Goal: Check status: Check status

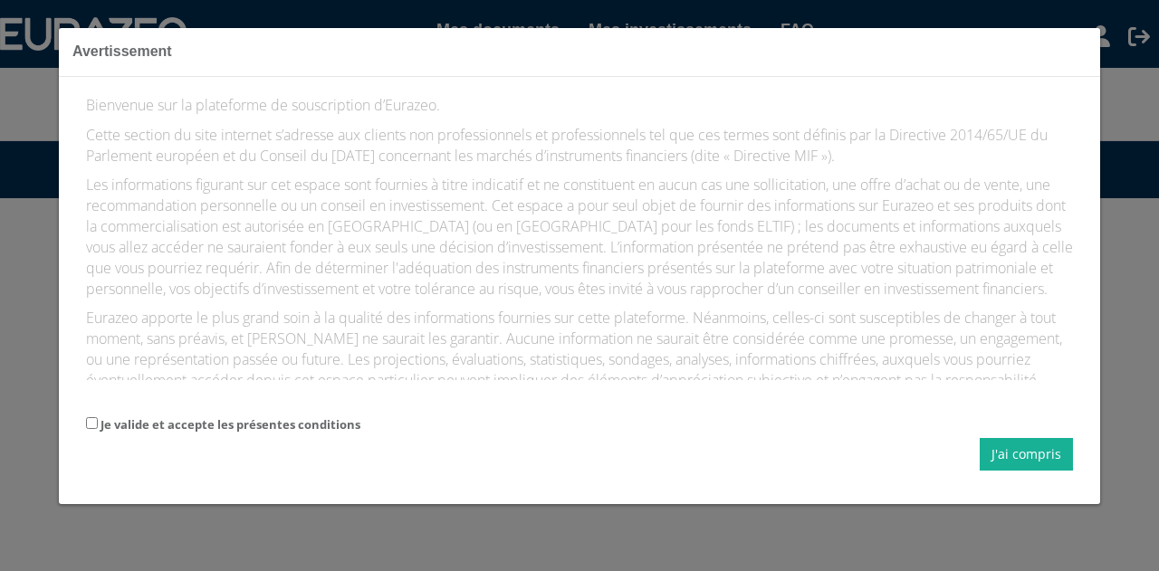
click at [296, 423] on label "Je valide et accepte les présentes conditions" at bounding box center [230, 424] width 260 height 17
click at [98, 423] on input "Je valide et accepte les présentes conditions" at bounding box center [92, 423] width 12 height 12
checkbox input "true"
click at [997, 450] on button "J'ai compris" at bounding box center [1025, 454] width 93 height 33
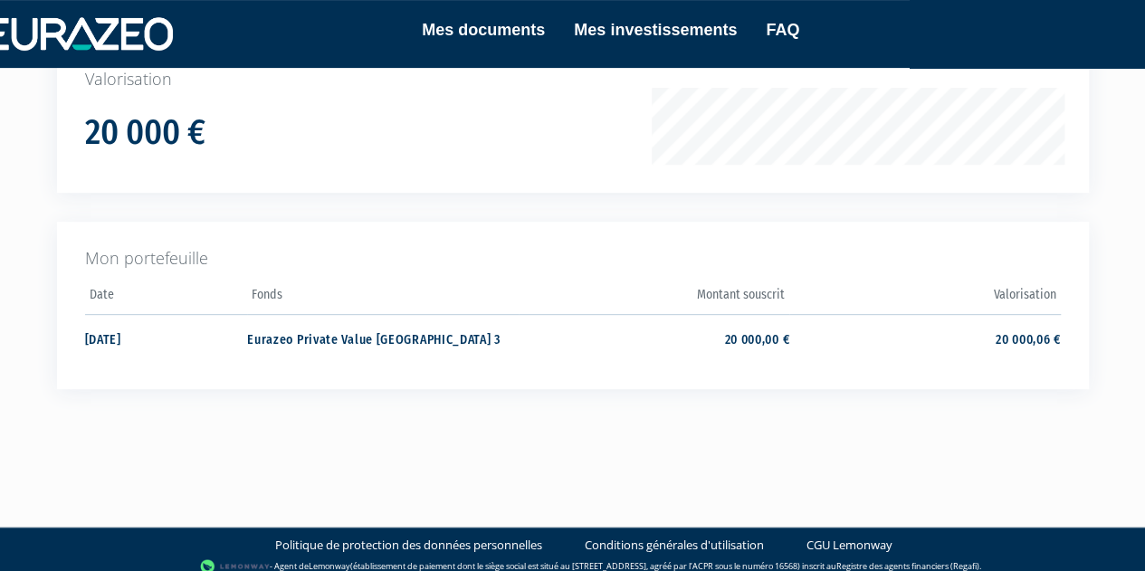
scroll to position [325, 0]
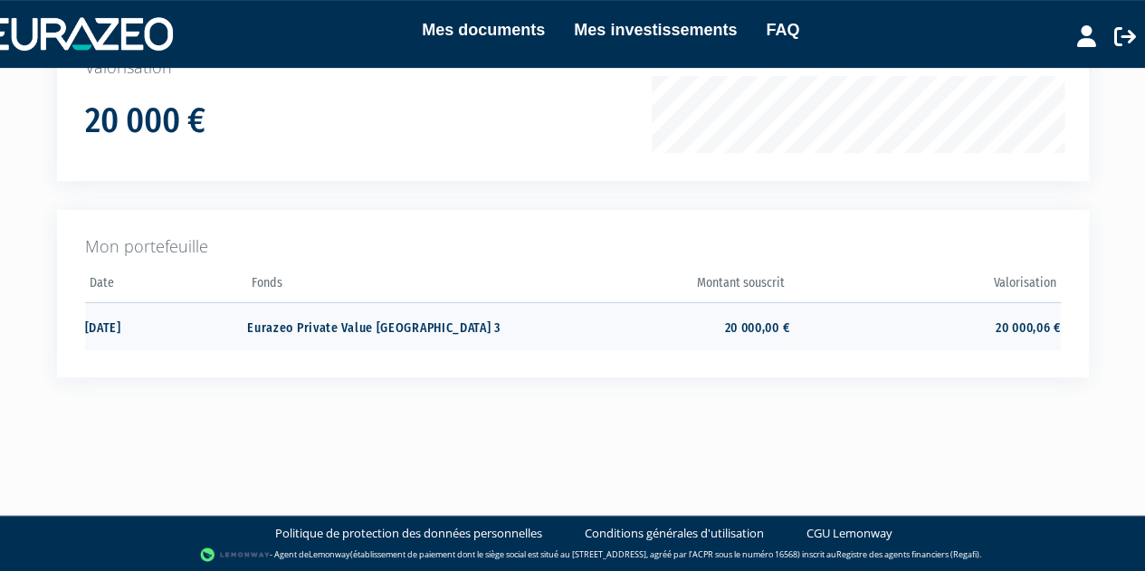
click at [302, 326] on td "Eurazeo Private Value [GEOGRAPHIC_DATA] 3" at bounding box center [382, 326] width 271 height 48
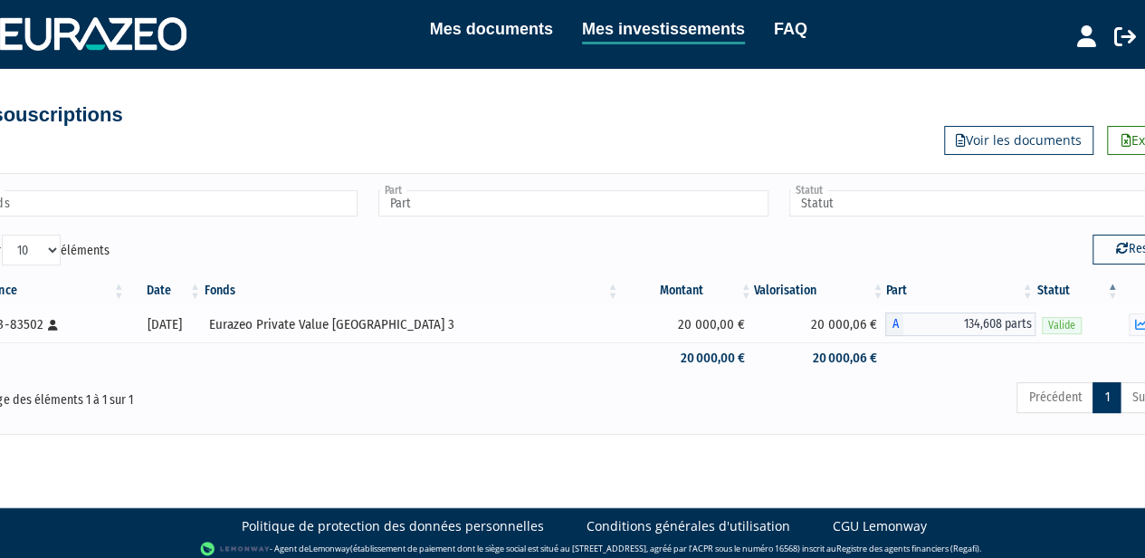
click at [33, 322] on div "EPVE 3-83502 [Français] Personne physique" at bounding box center [43, 324] width 153 height 19
drag, startPoint x: 208, startPoint y: 323, endPoint x: 935, endPoint y: 351, distance: 727.4
click at [837, 335] on tr "EPVE 3-83502 [Français] Personne physique 01/08/2025 Eurazeo Private Value Euro…" at bounding box center [573, 324] width 1220 height 36
click at [969, 365] on td at bounding box center [959, 358] width 149 height 32
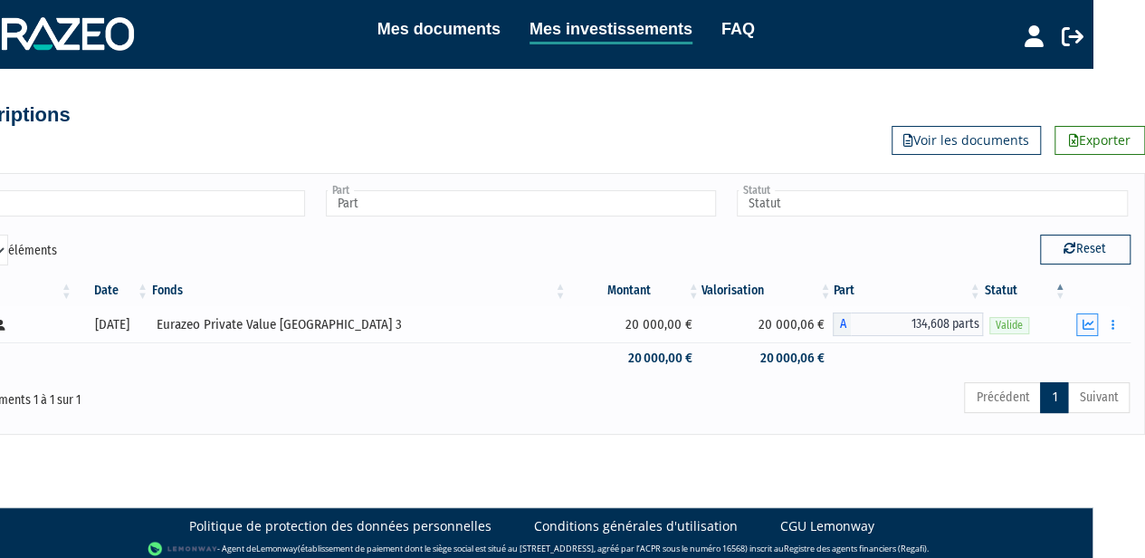
click at [1086, 327] on icon "button" at bounding box center [1088, 325] width 12 height 12
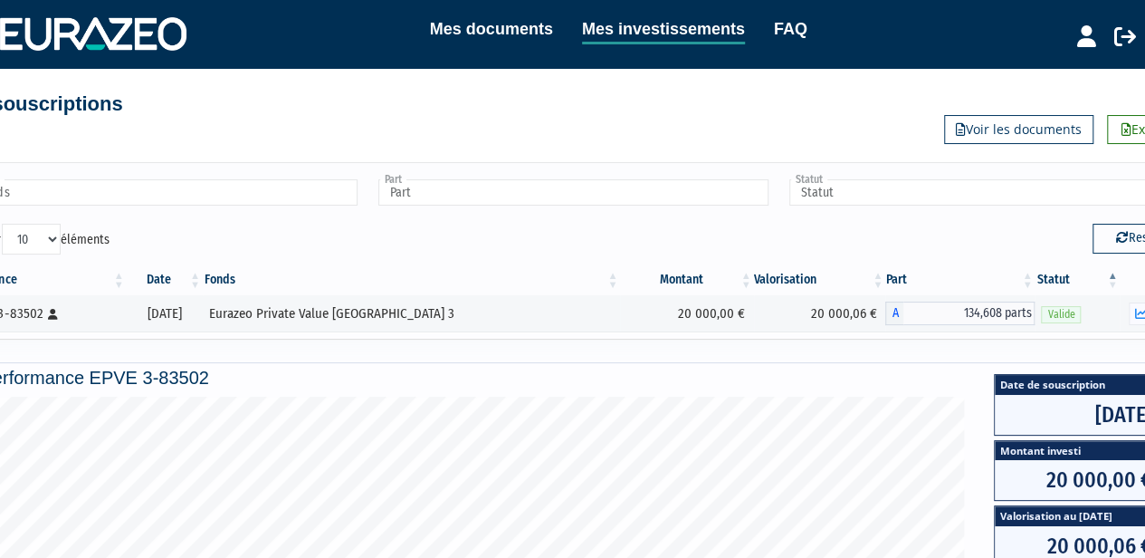
scroll to position [0, 0]
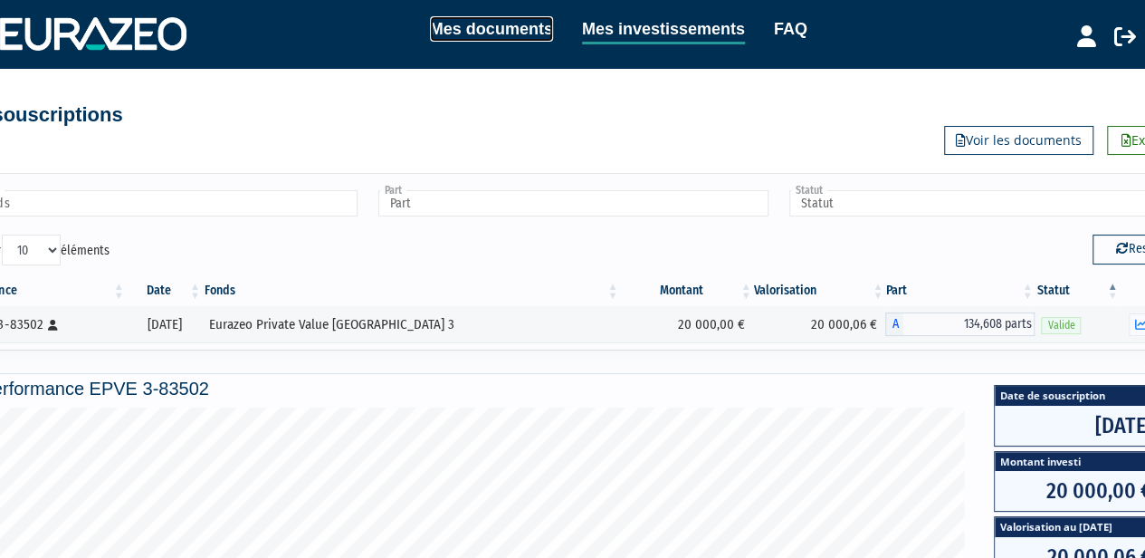
click at [512, 28] on link "Mes documents" at bounding box center [491, 28] width 123 height 25
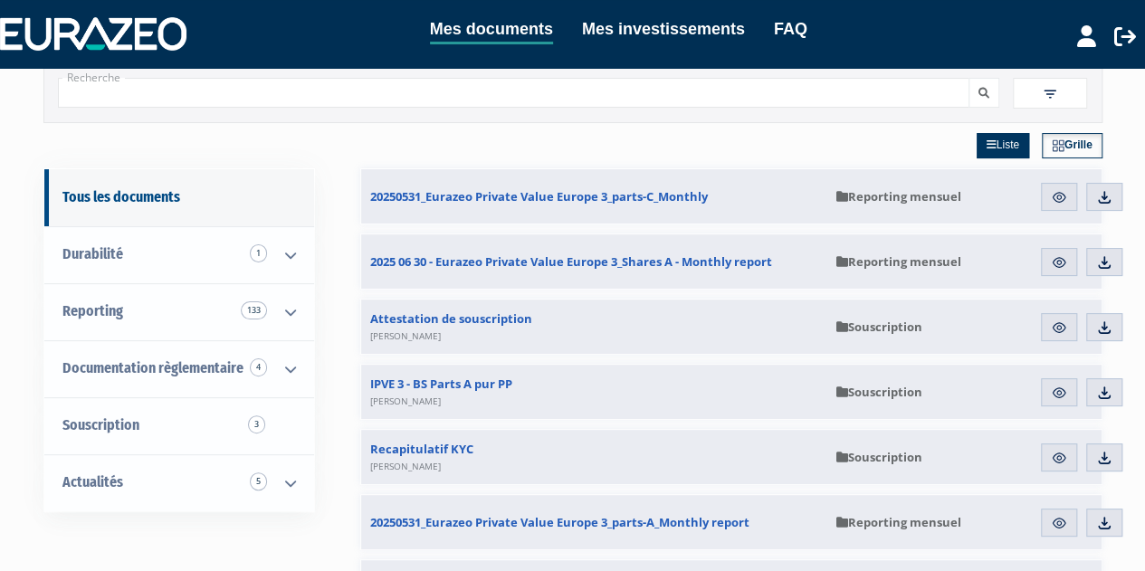
scroll to position [272, 0]
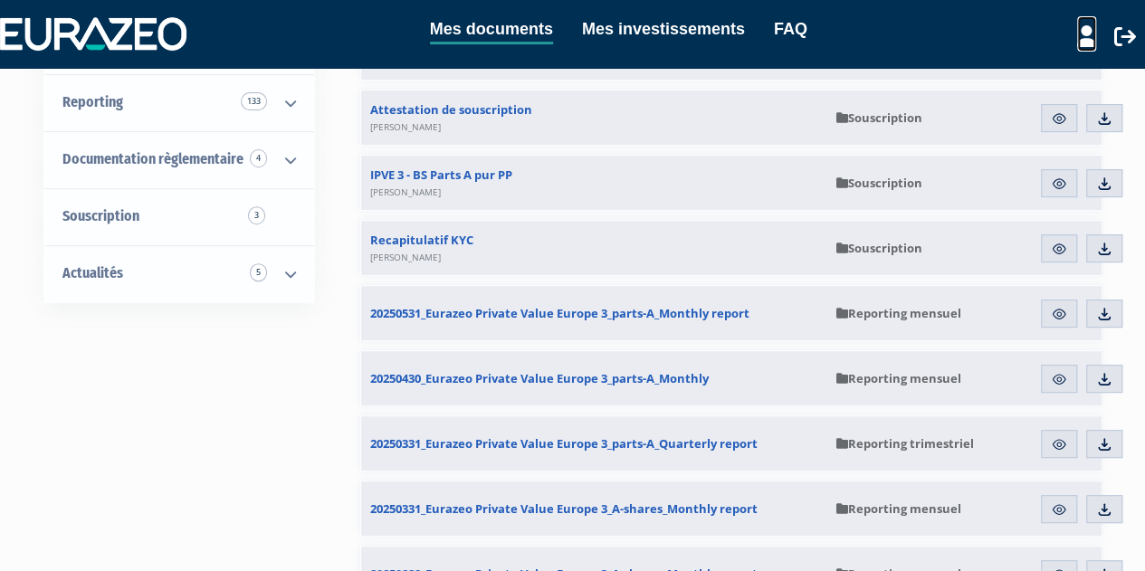
click at [1088, 47] on link at bounding box center [1086, 33] width 19 height 35
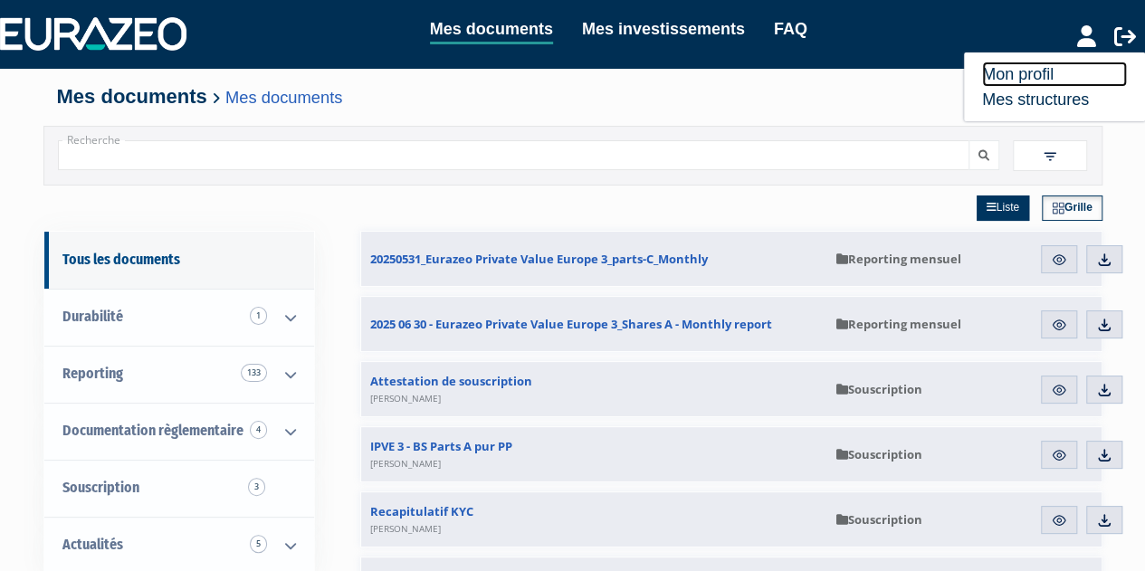
click at [1053, 71] on link "Mon profil" at bounding box center [1054, 74] width 145 height 25
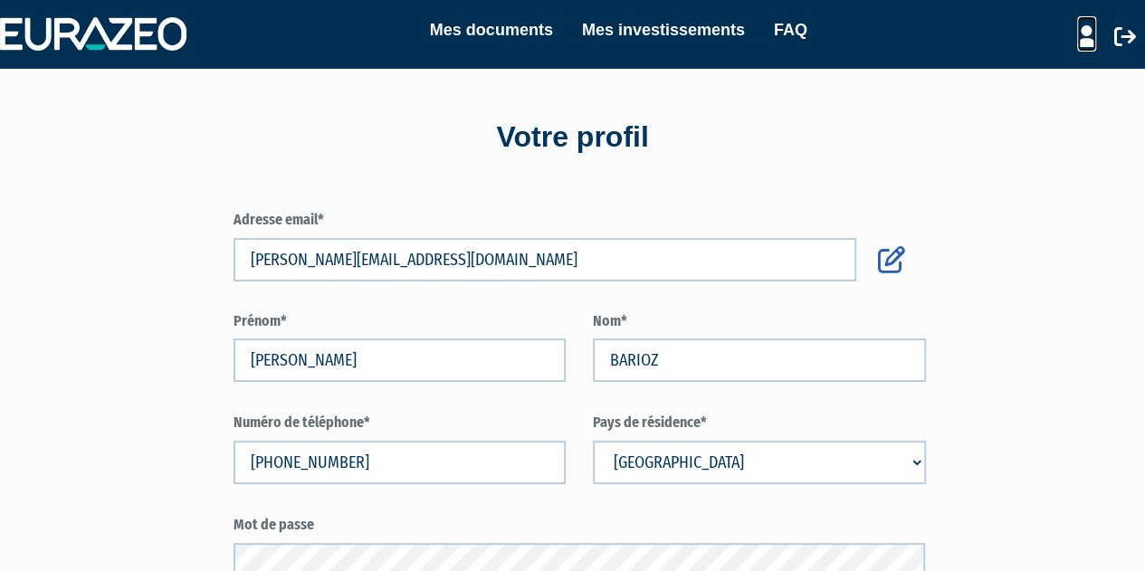
click at [1077, 36] on icon at bounding box center [1086, 36] width 19 height 22
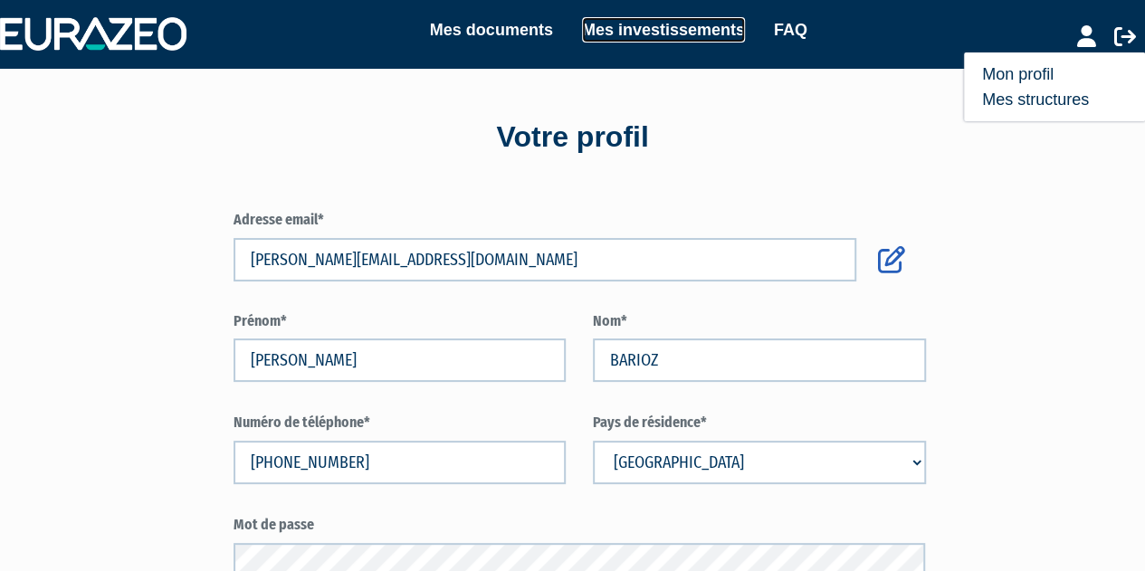
click at [648, 30] on link "Mes investissements" at bounding box center [663, 29] width 163 height 25
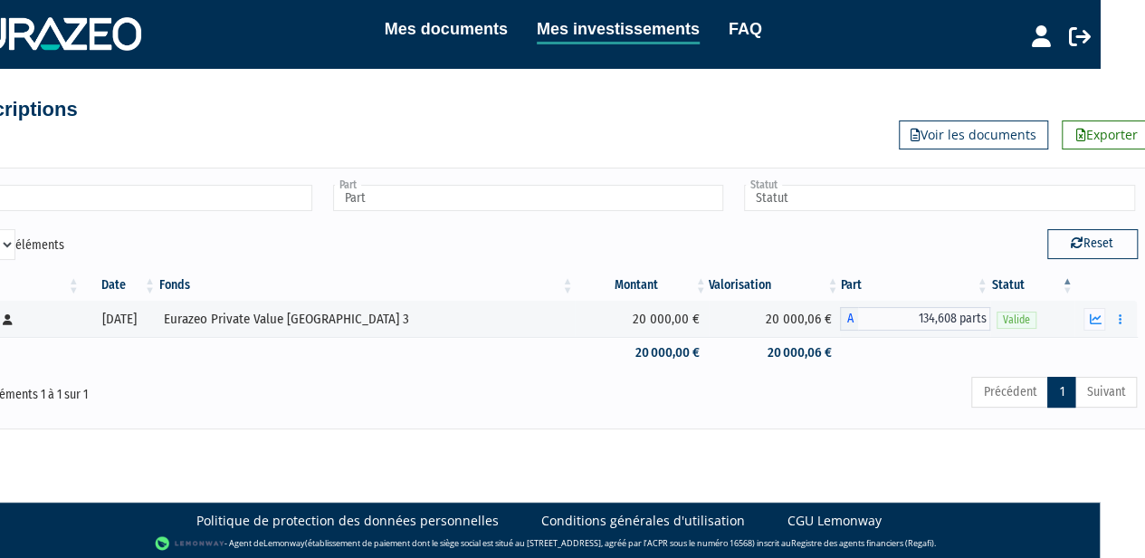
scroll to position [5, 53]
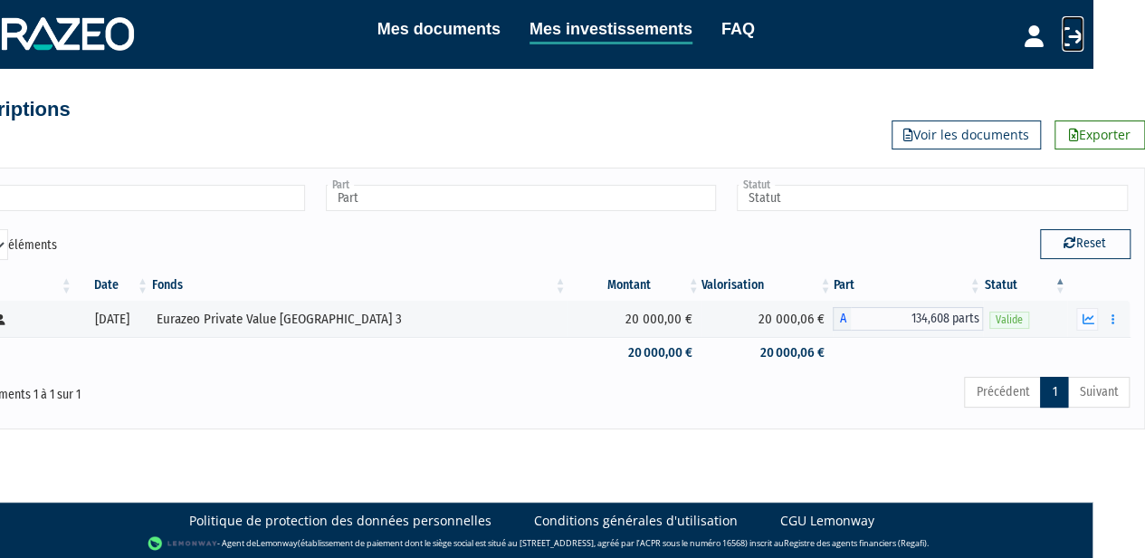
click at [1074, 35] on icon at bounding box center [1073, 36] width 22 height 22
